Goal: Information Seeking & Learning: Compare options

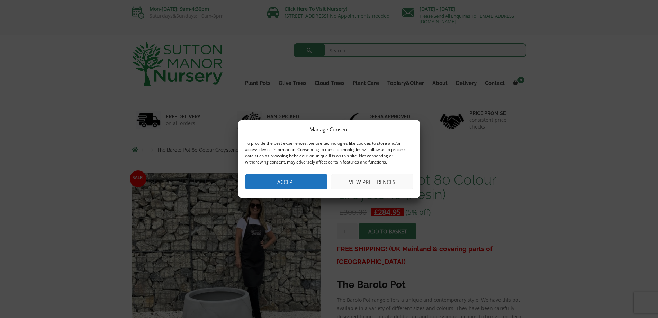
click at [289, 181] on button "Accept" at bounding box center [286, 182] width 82 height 16
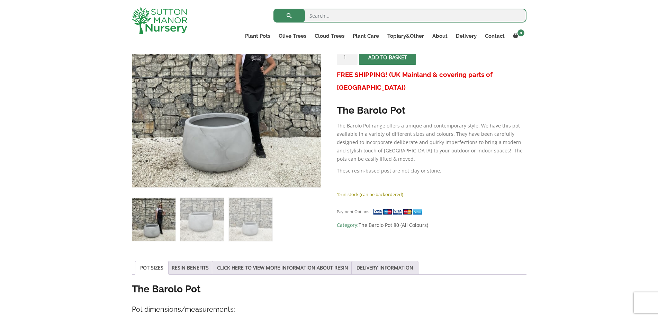
scroll to position [120, 0]
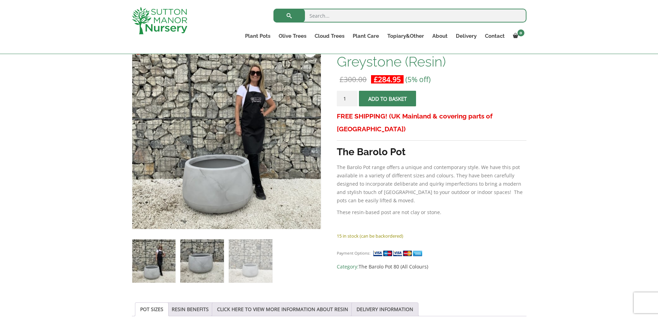
click at [210, 253] on img at bounding box center [201, 260] width 43 height 43
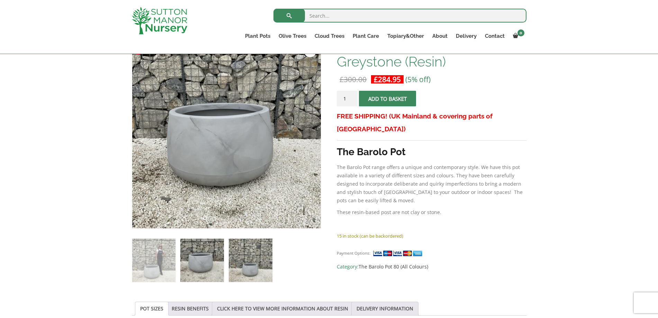
click at [254, 260] on img at bounding box center [250, 260] width 43 height 43
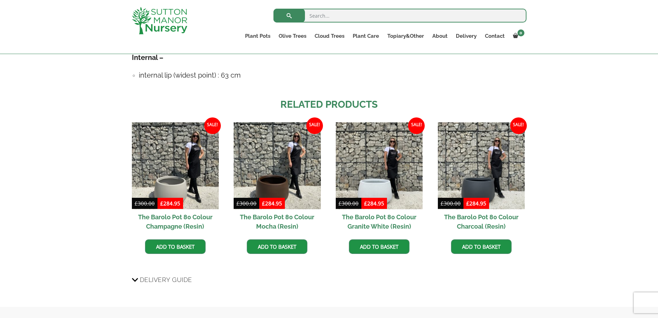
scroll to position [503, 0]
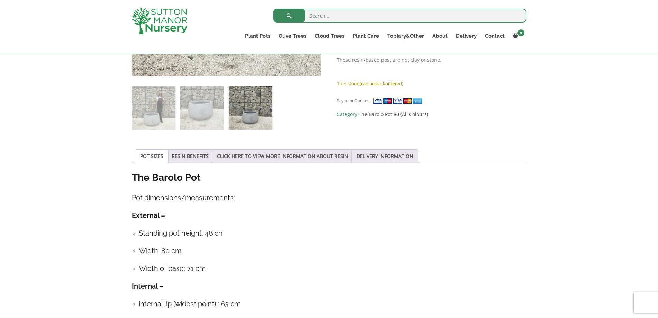
scroll to position [217, 0]
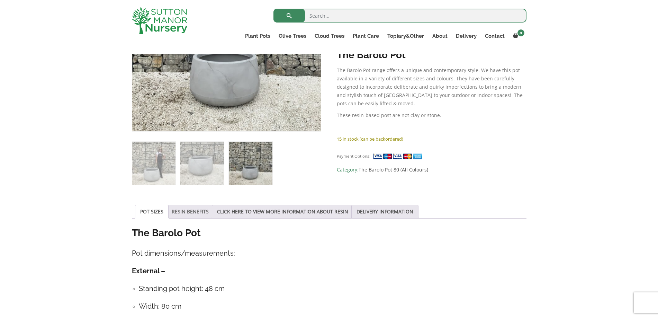
click at [184, 214] on link "RESIN BENEFITS" at bounding box center [190, 211] width 37 height 13
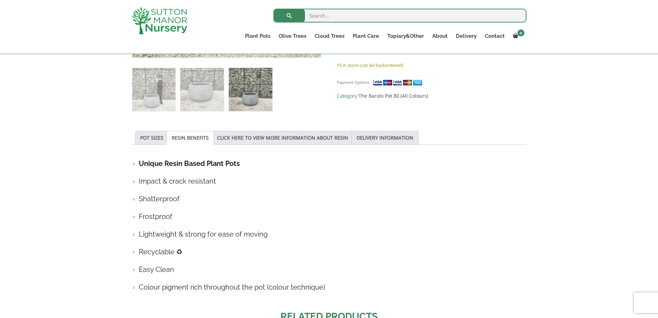
scroll to position [314, 0]
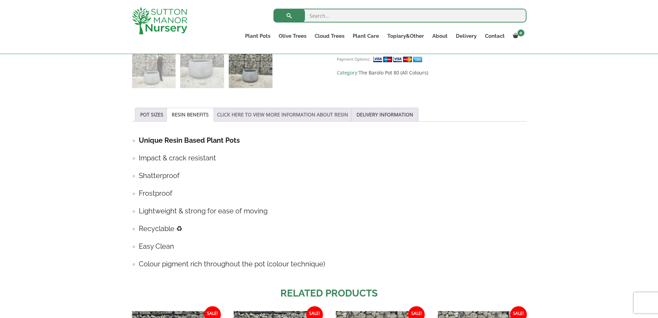
click at [268, 113] on link "CLICK HERE TO VIEW MORE INFORMATION ABOUT RESIN" at bounding box center [282, 114] width 131 height 13
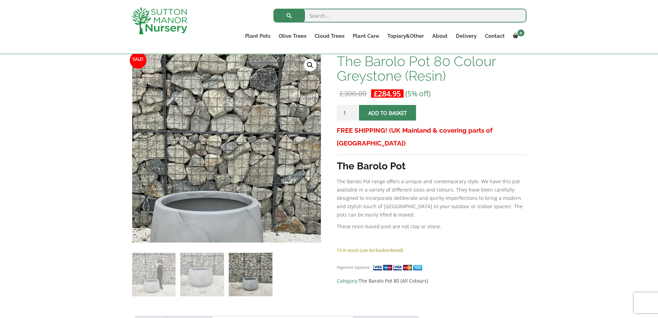
scroll to position [104, 0]
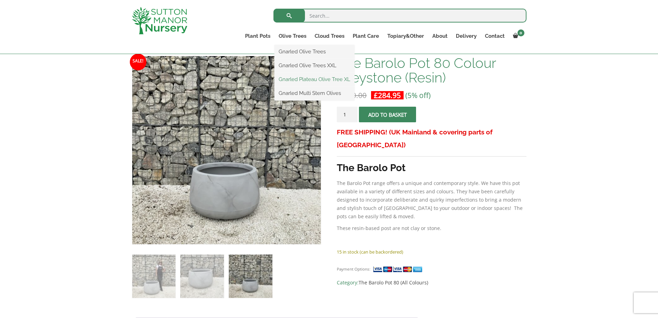
click at [295, 80] on link "Gnarled Plateau Olive Tree XL" at bounding box center [315, 79] width 80 height 10
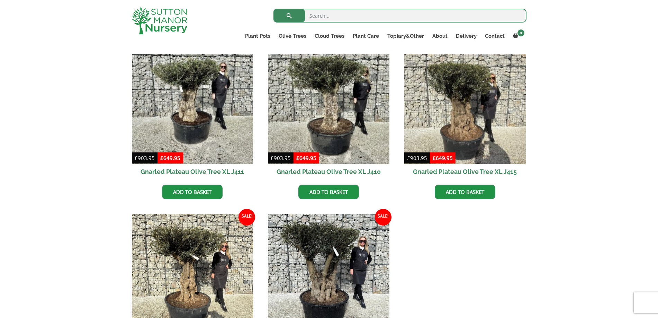
scroll to position [367, 0]
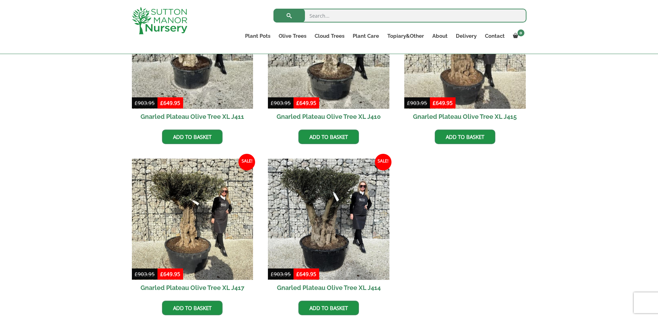
click at [393, 211] on ul "Sale! £ 903.95 Original price was: £903.95. £ 649.95 Current price is: £649.95.…" at bounding box center [329, 158] width 395 height 342
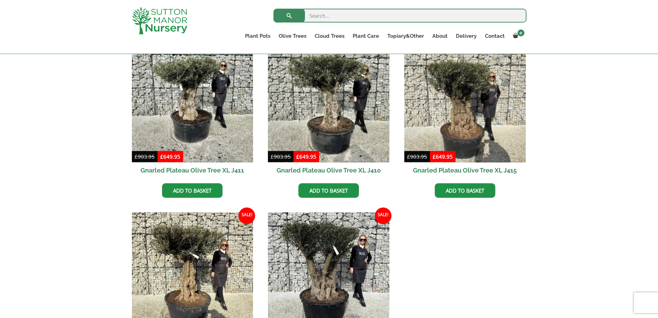
scroll to position [312, 0]
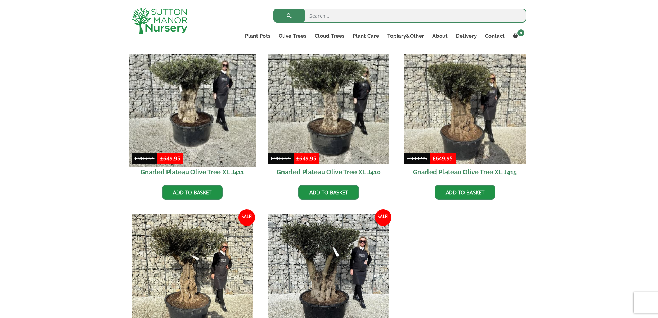
click at [201, 129] on img at bounding box center [192, 102] width 127 height 127
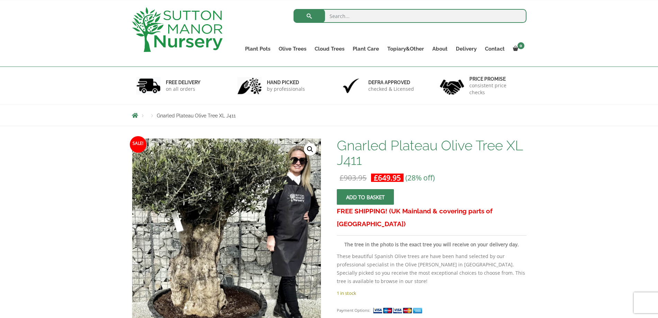
scroll to position [32, 0]
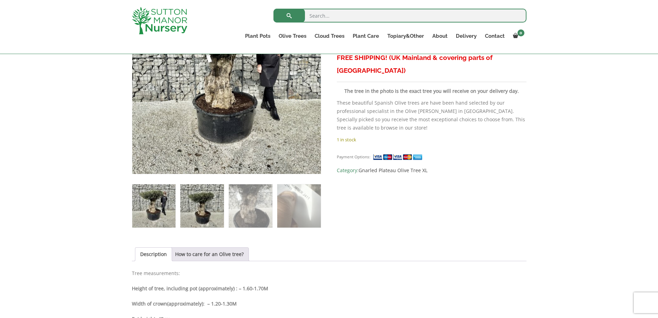
click at [196, 220] on img at bounding box center [201, 205] width 43 height 43
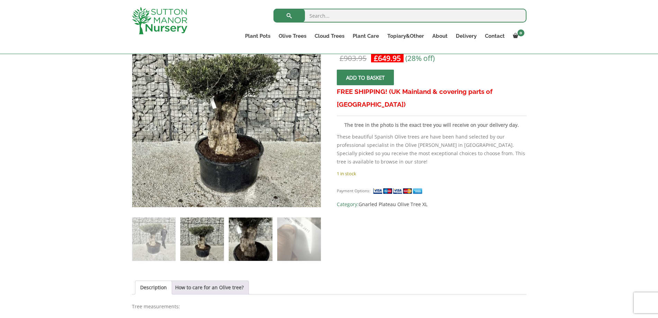
scroll to position [139, 0]
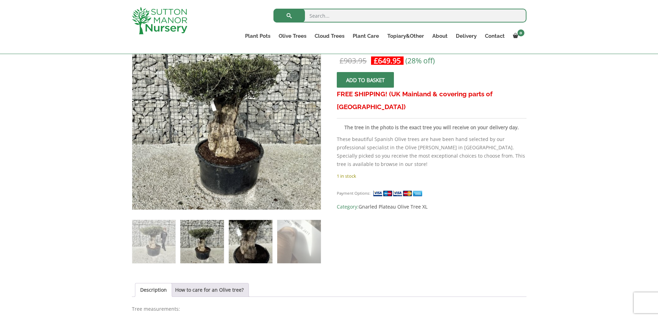
click at [265, 226] on img at bounding box center [250, 241] width 43 height 43
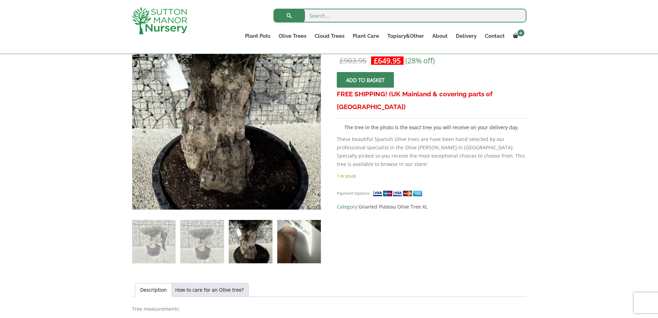
click at [308, 232] on img at bounding box center [298, 241] width 43 height 43
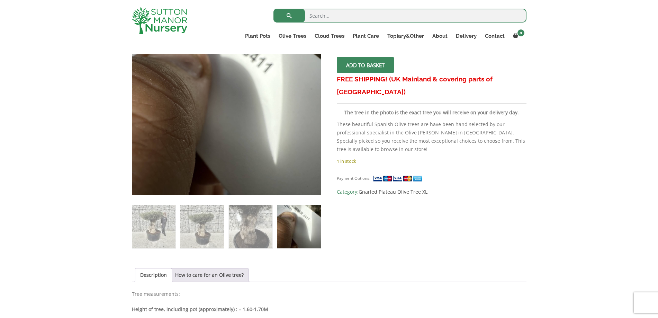
scroll to position [0, 0]
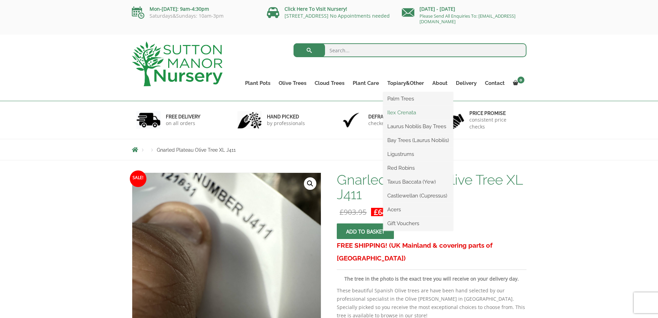
click at [398, 113] on link "Ilex Crenata" at bounding box center [418, 112] width 70 height 10
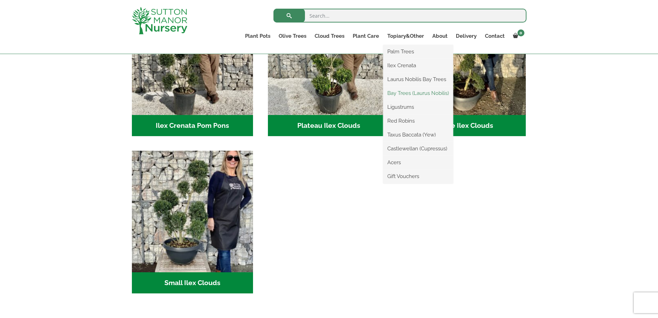
scroll to position [215, 0]
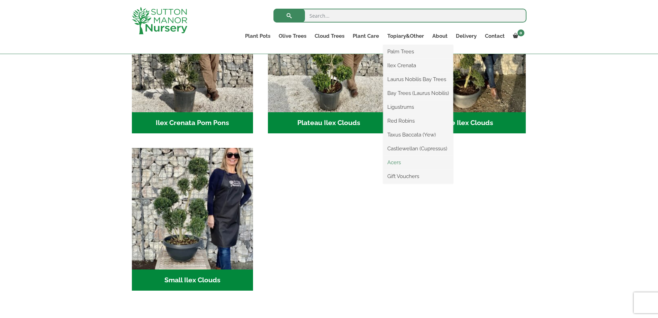
click at [401, 162] on link "Acers" at bounding box center [418, 162] width 70 height 10
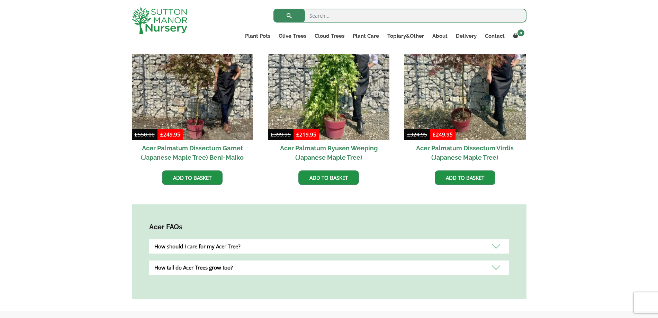
scroll to position [245, 0]
